Goal: Information Seeking & Learning: Check status

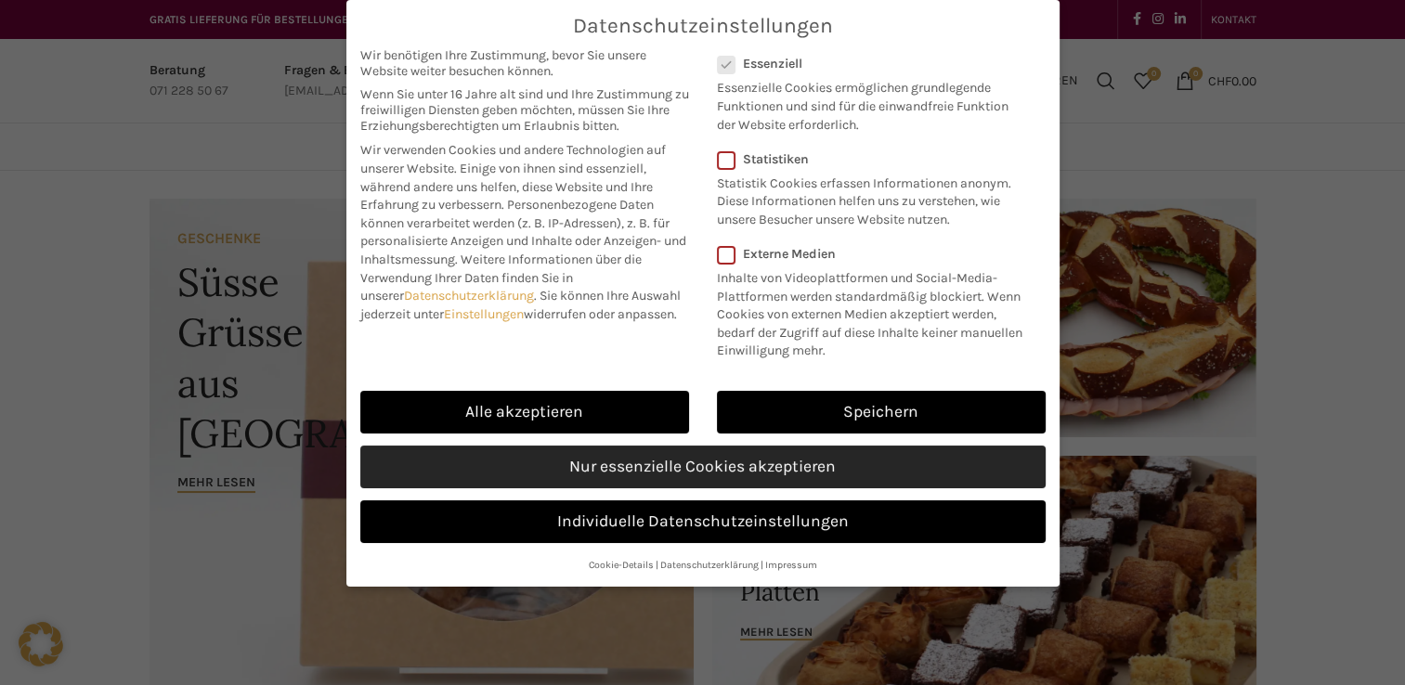
click at [579, 465] on link "Nur essenzielle Cookies akzeptieren" at bounding box center [702, 467] width 685 height 43
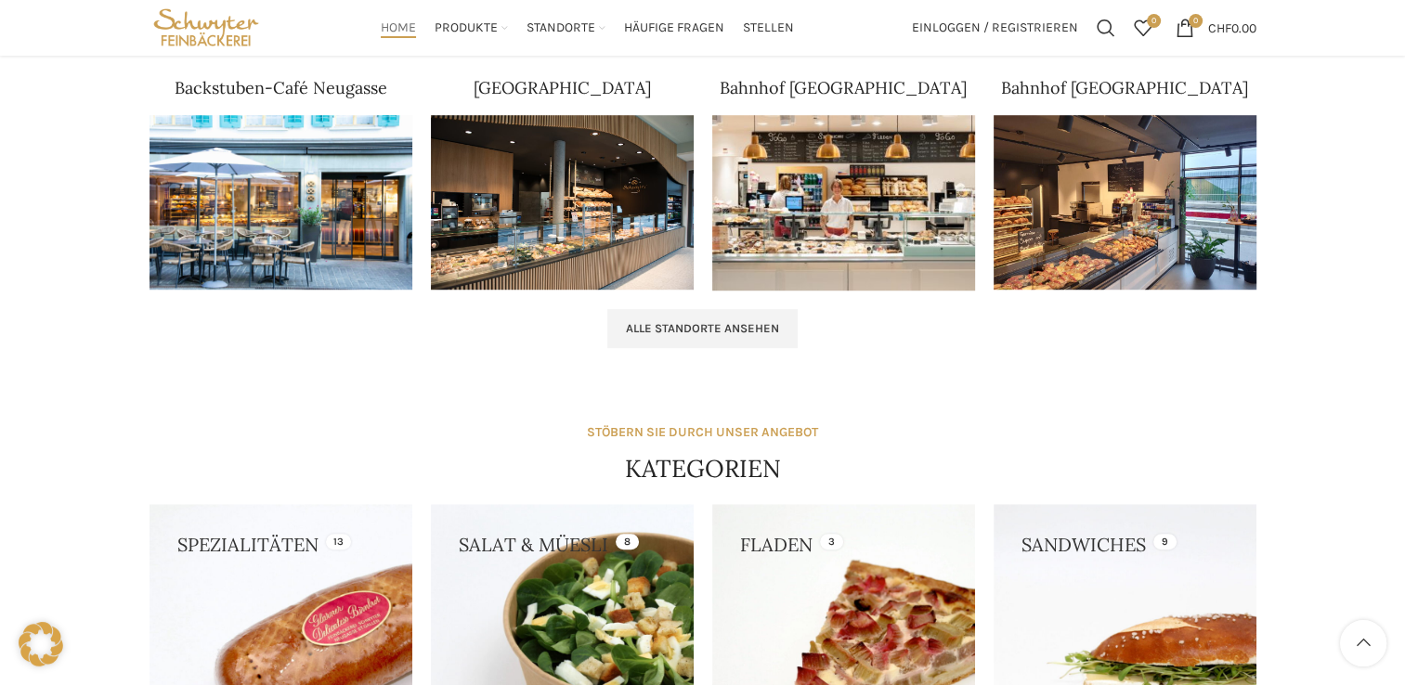
scroll to position [1137, 0]
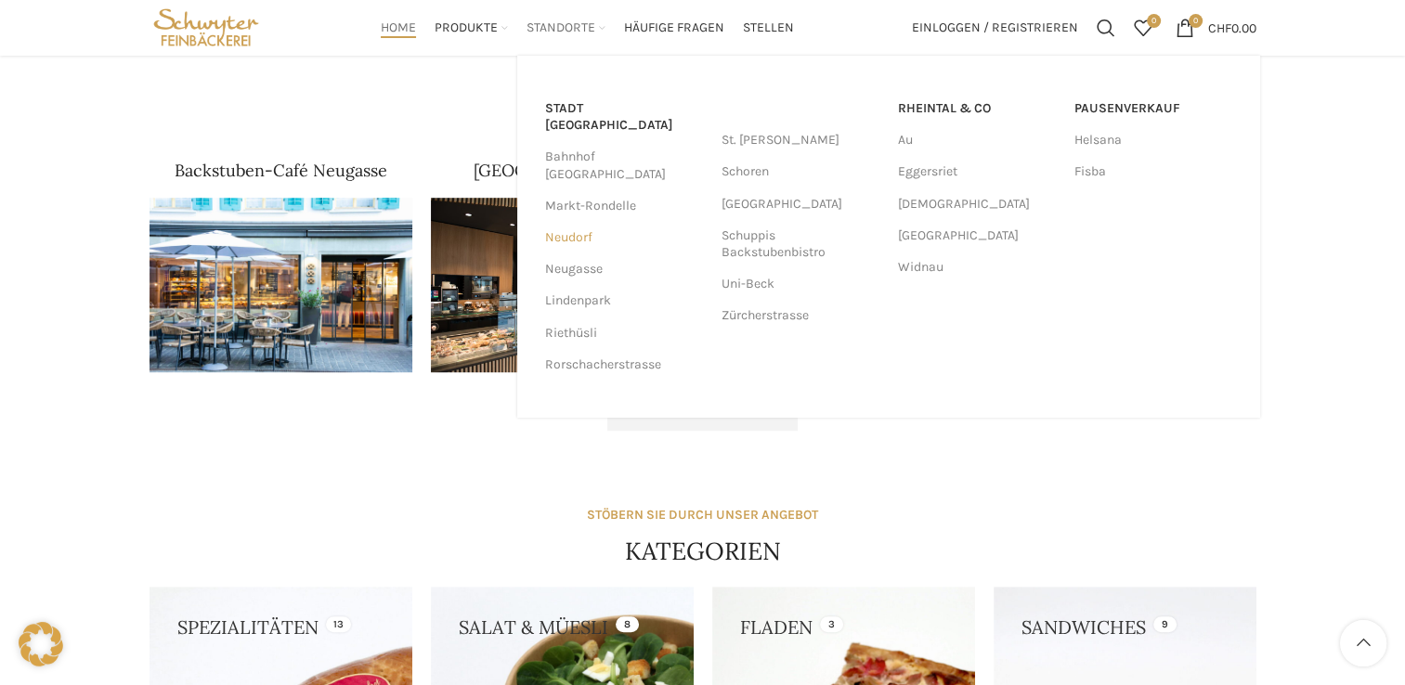
click at [568, 222] on link "Neudorf" at bounding box center [624, 238] width 158 height 32
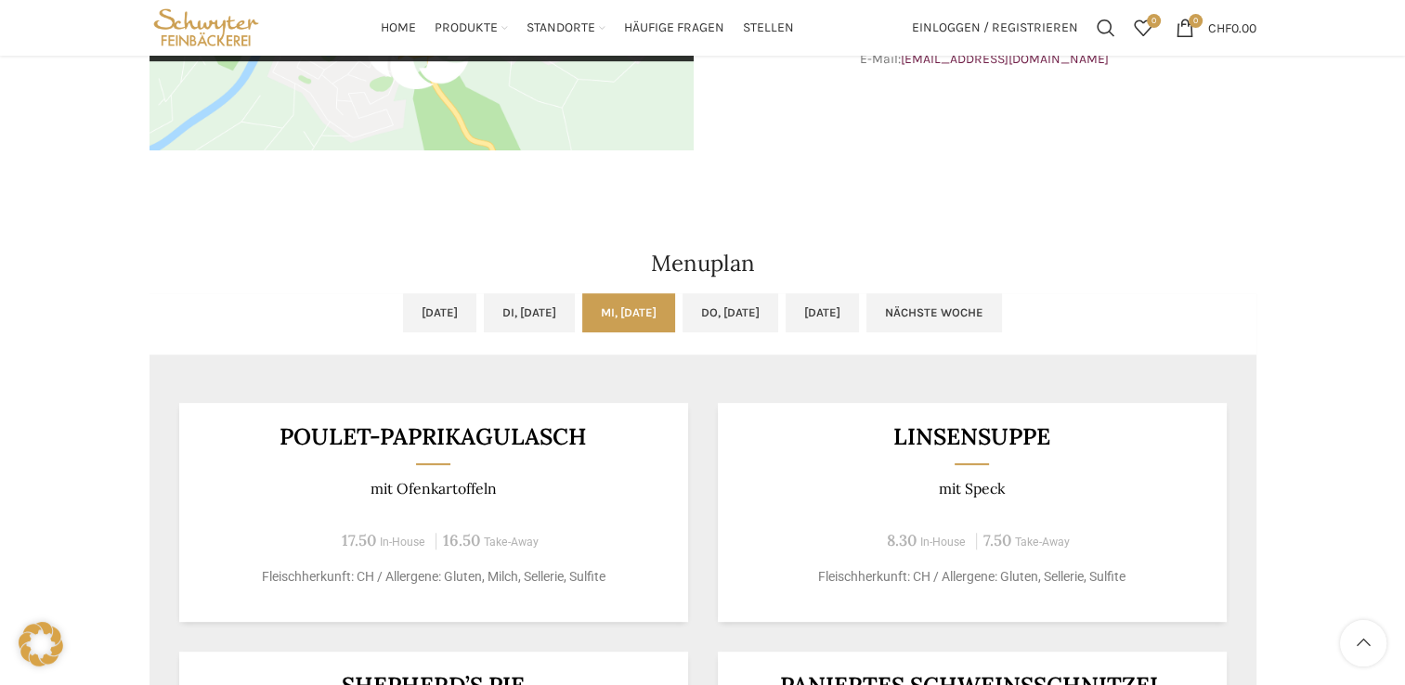
scroll to position [750, 0]
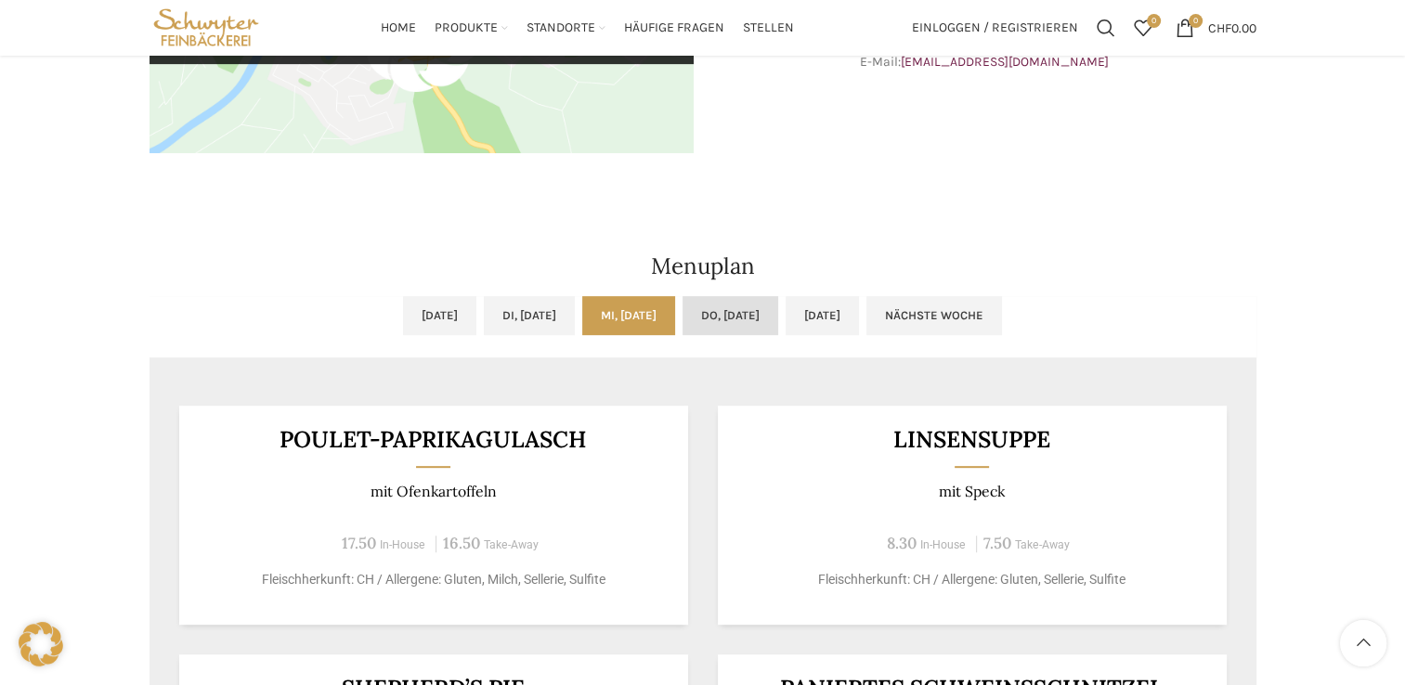
click at [764, 309] on link "Do, 25.09.2025" at bounding box center [730, 315] width 96 height 39
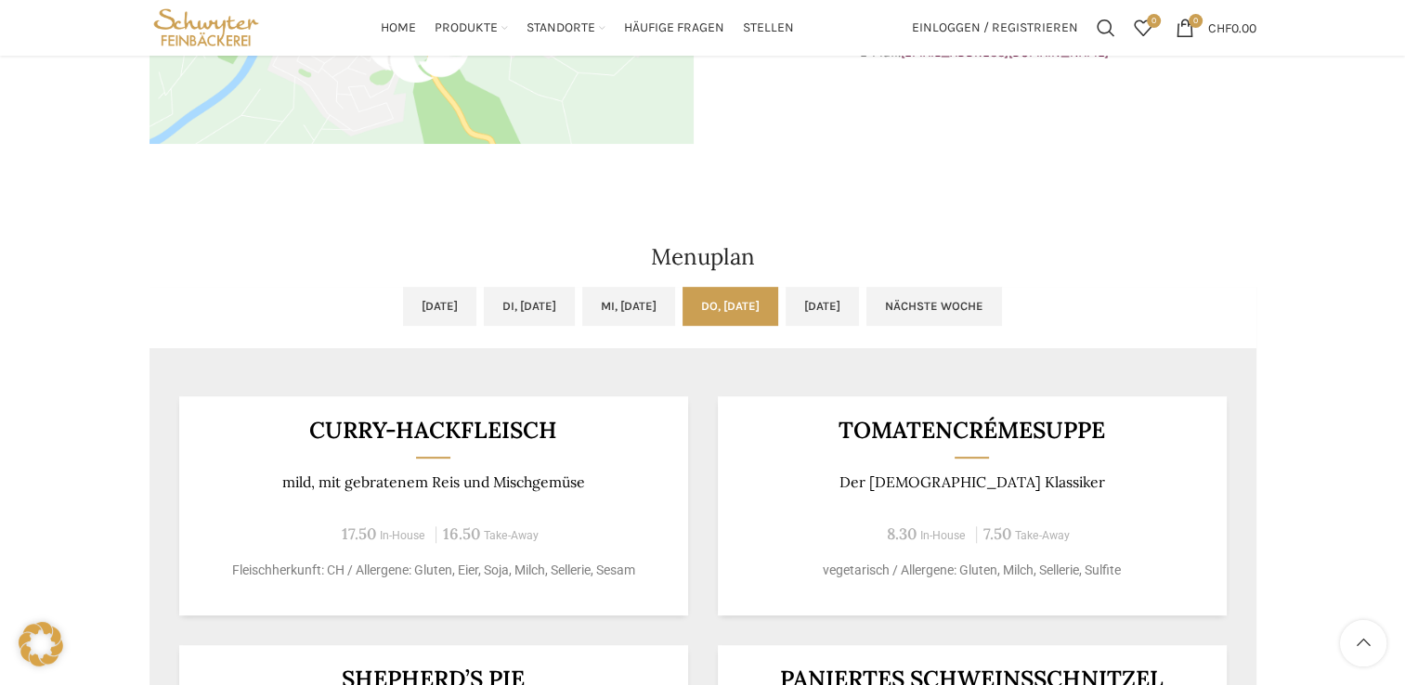
scroll to position [758, 0]
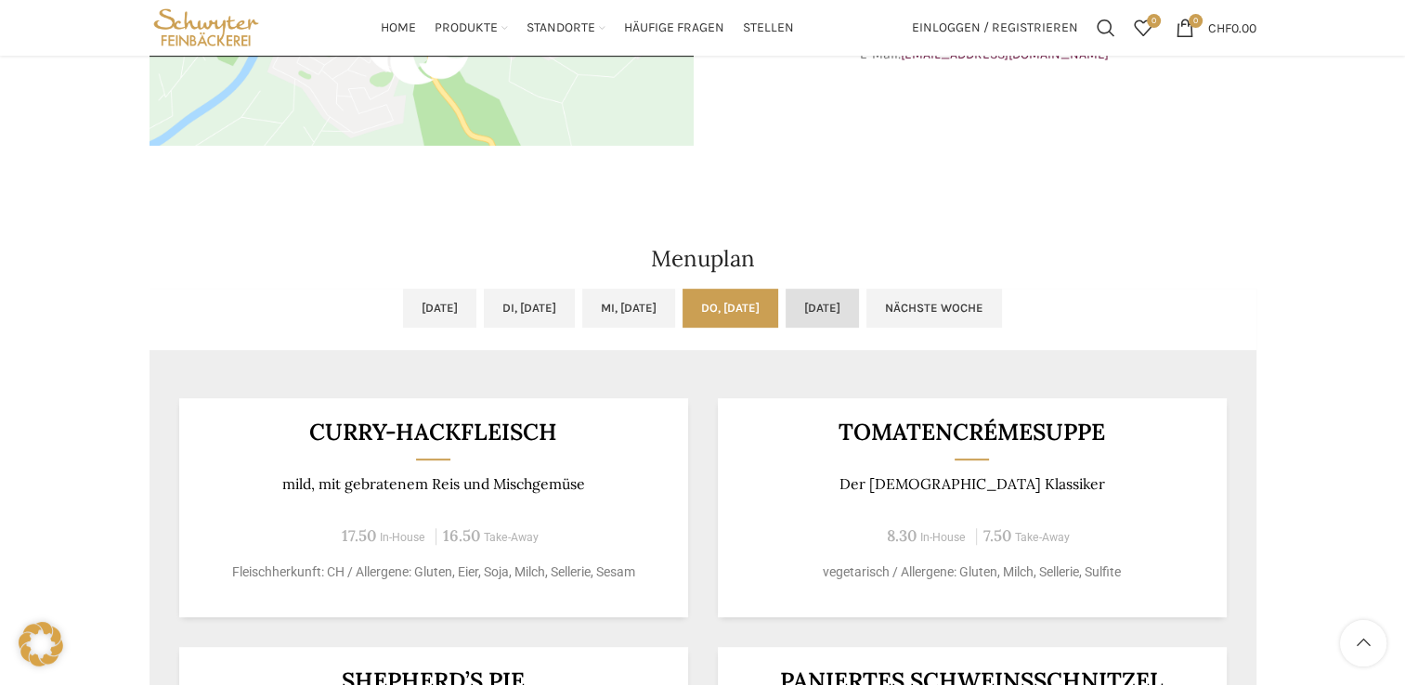
click at [859, 305] on link "Fr, 26.09.2025" at bounding box center [821, 308] width 73 height 39
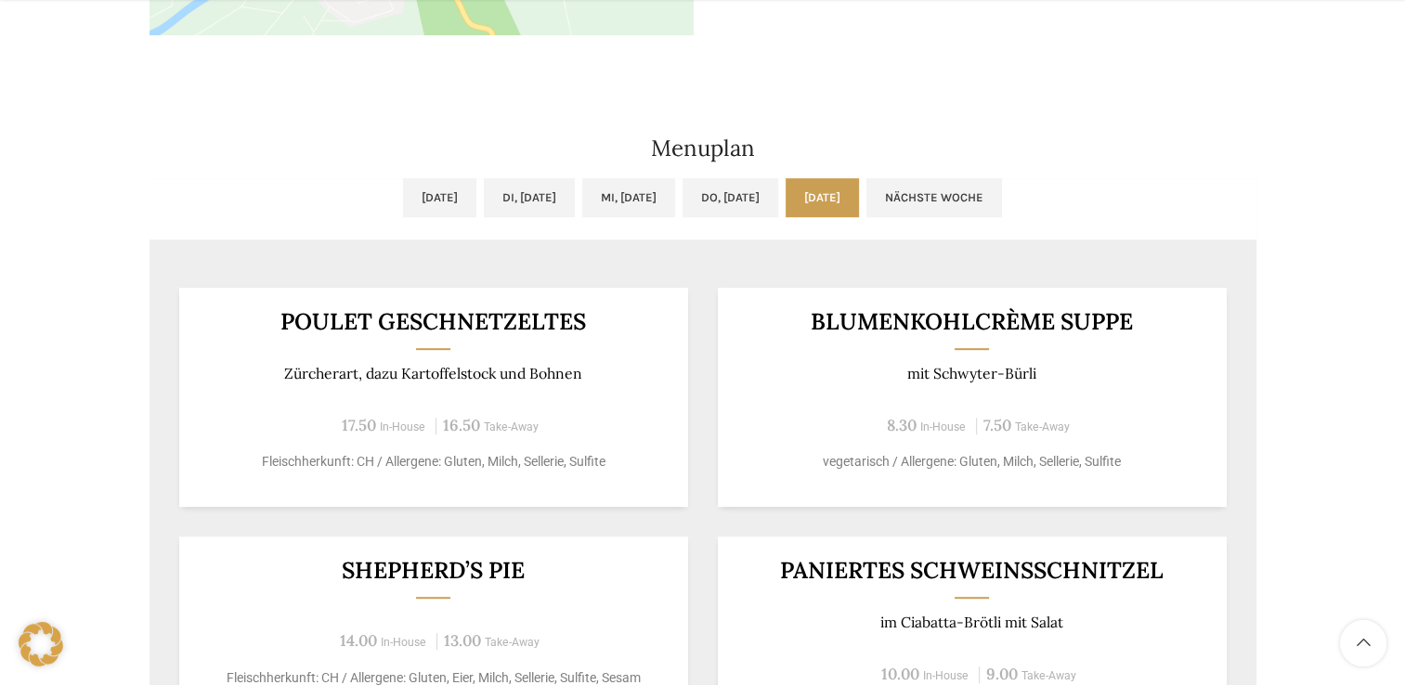
scroll to position [871, 0]
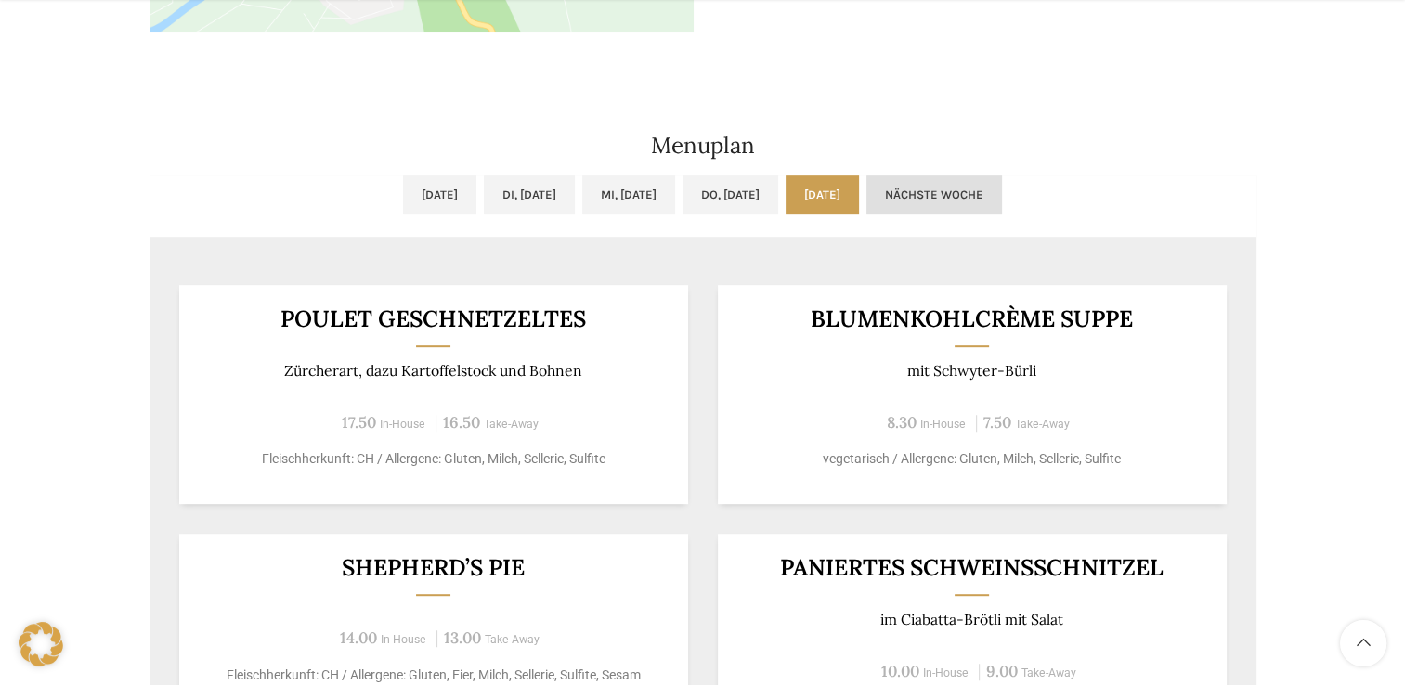
click at [1002, 193] on link "Nächste Woche" at bounding box center [934, 194] width 136 height 39
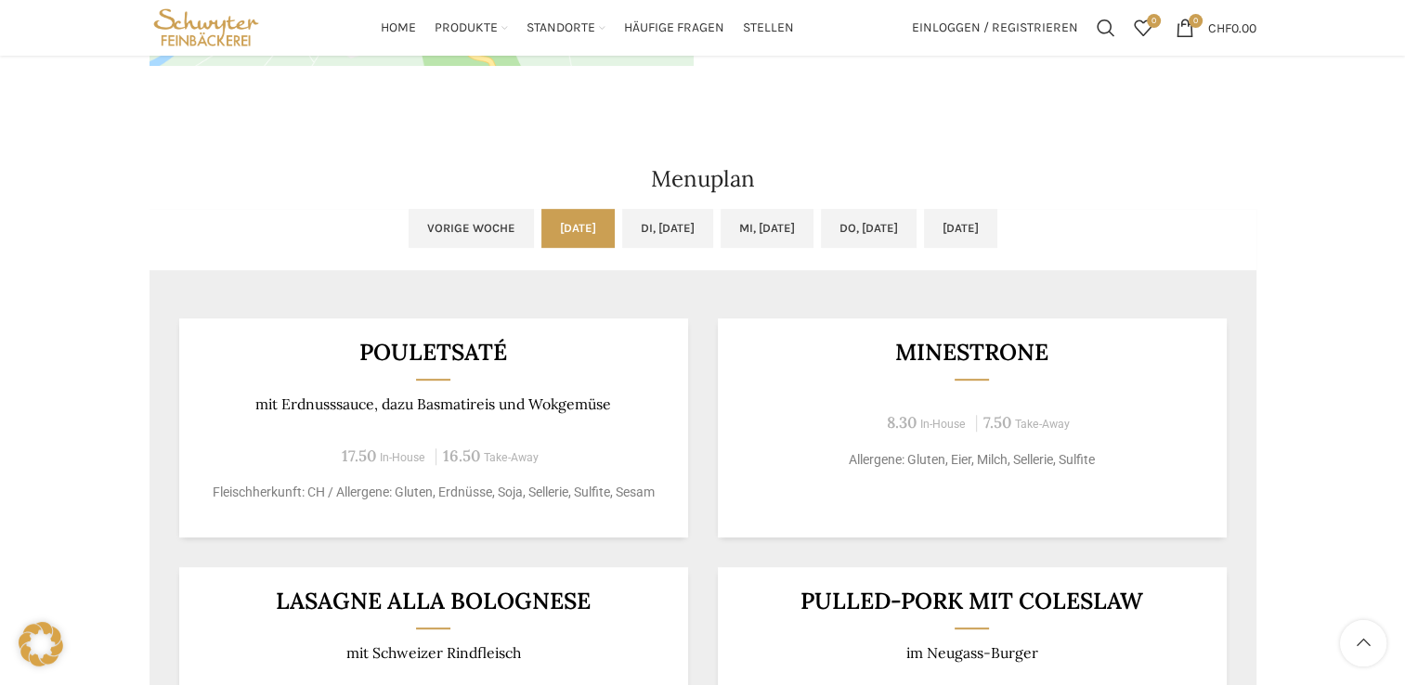
scroll to position [836, 0]
click at [649, 221] on link "Di, 30.09.2025" at bounding box center [667, 230] width 91 height 39
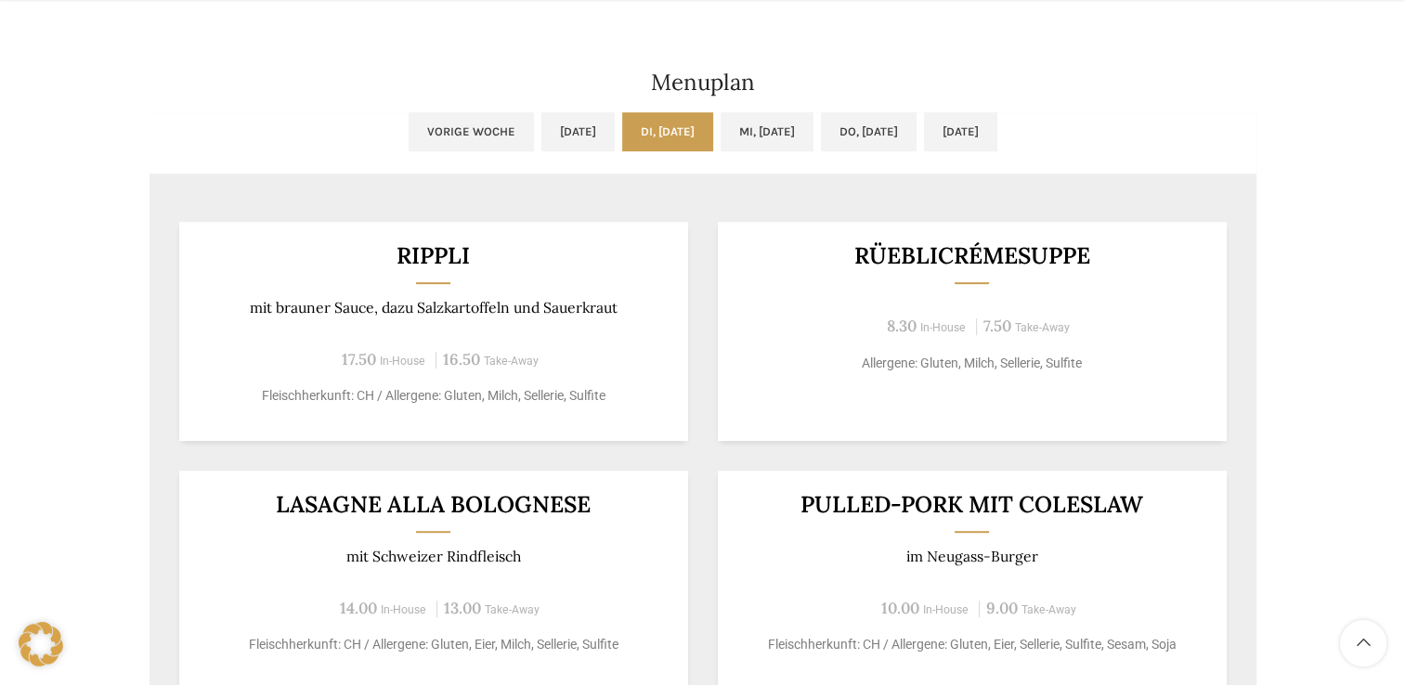
scroll to position [940, 0]
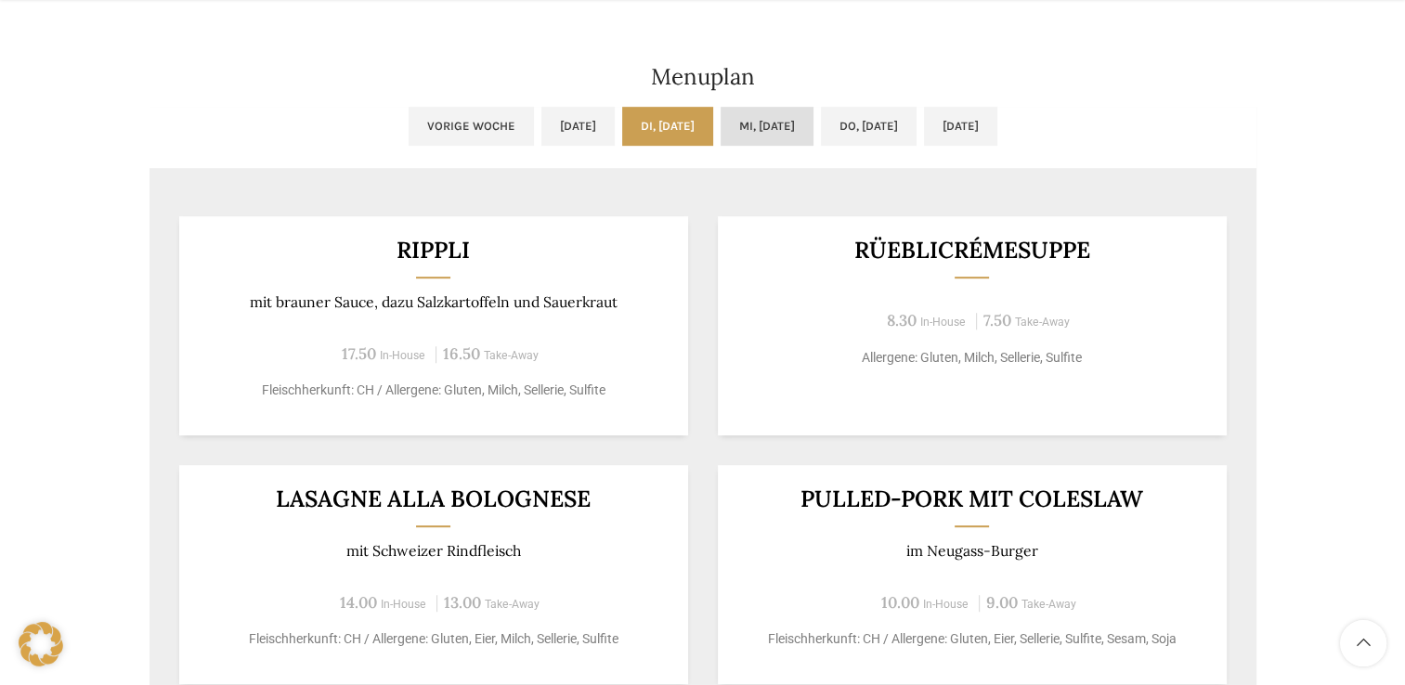
click at [759, 126] on link "Mi, 01.10.2025" at bounding box center [766, 126] width 93 height 39
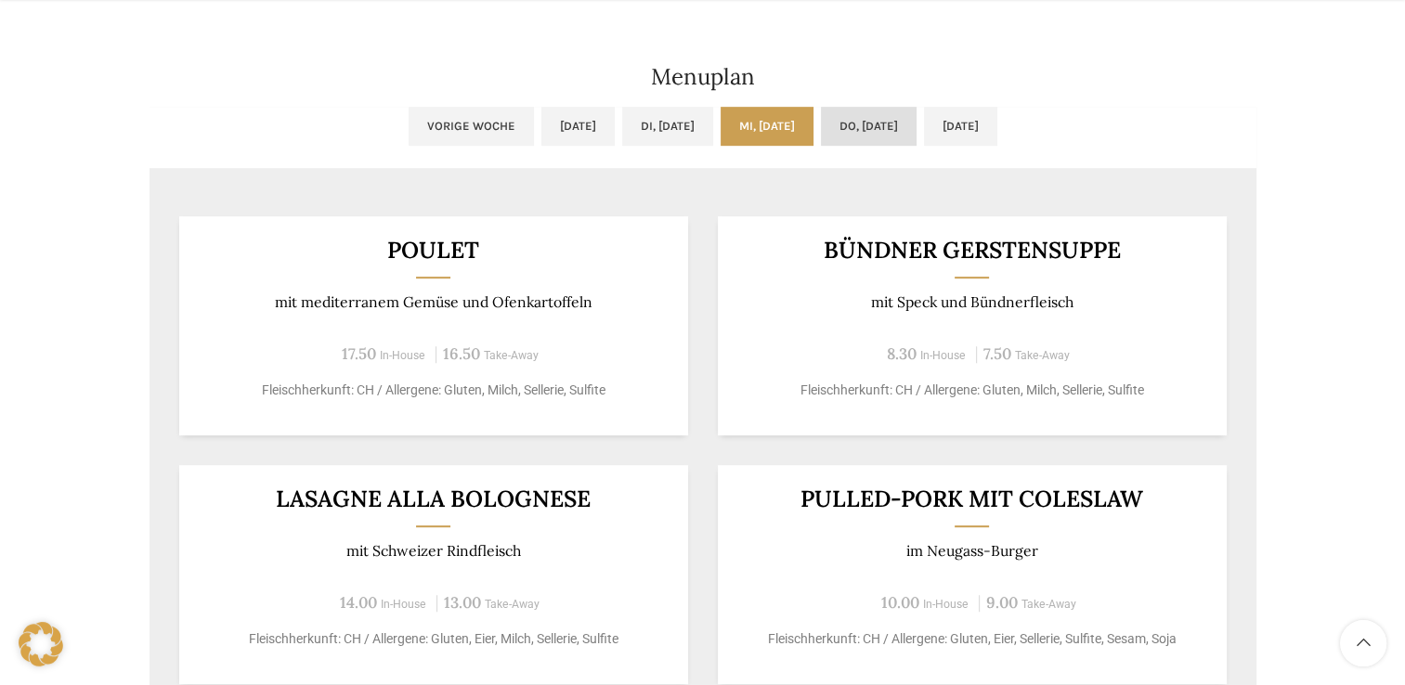
click at [881, 123] on link "Do, 02.10.2025" at bounding box center [869, 126] width 96 height 39
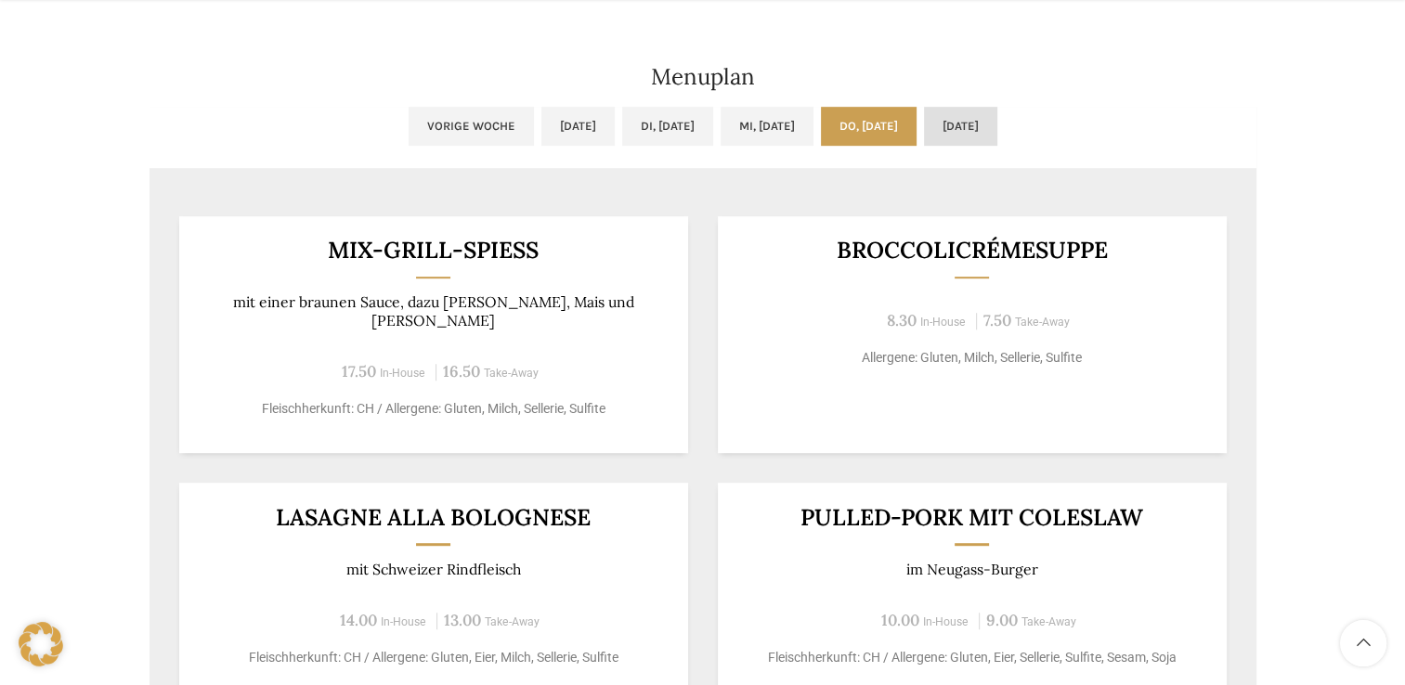
click at [997, 107] on link "Fr, 03.10.2025" at bounding box center [960, 126] width 73 height 39
